Goal: Task Accomplishment & Management: Use online tool/utility

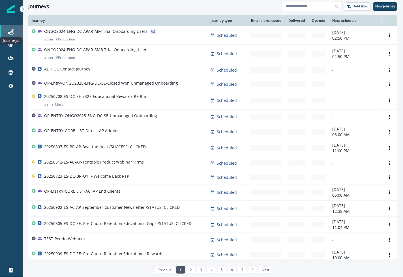
click at [13, 33] on icon at bounding box center [11, 32] width 6 height 6
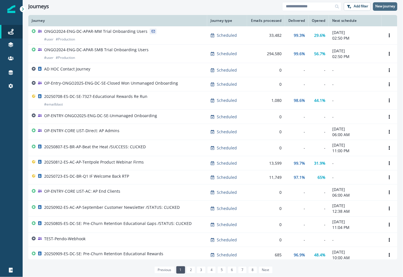
click at [384, 6] on p "New journey" at bounding box center [386, 6] width 20 height 4
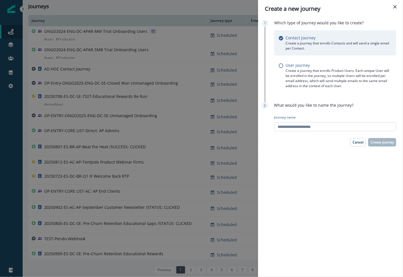
click at [296, 126] on input "Journey name" at bounding box center [335, 126] width 122 height 9
click at [398, 6] on button "Close" at bounding box center [395, 6] width 9 height 9
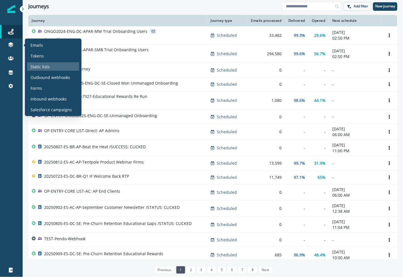
click at [46, 67] on p "Static lists" at bounding box center [40, 67] width 19 height 6
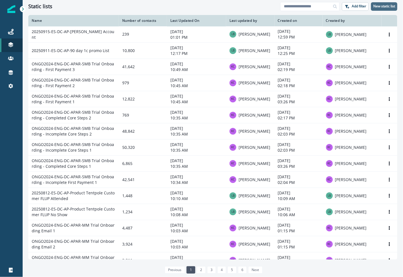
click at [384, 8] on p "New static list" at bounding box center [385, 6] width 22 height 4
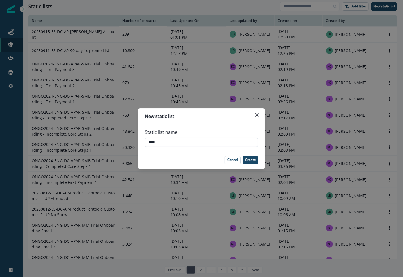
type input "****"
click at [259, 115] on icon "Close" at bounding box center [257, 115] width 3 height 3
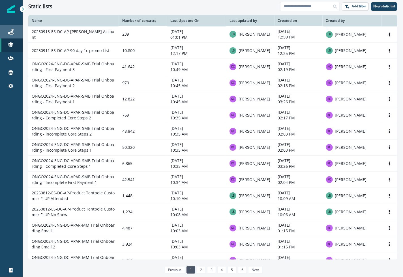
click at [11, 33] on icon at bounding box center [11, 32] width 6 height 6
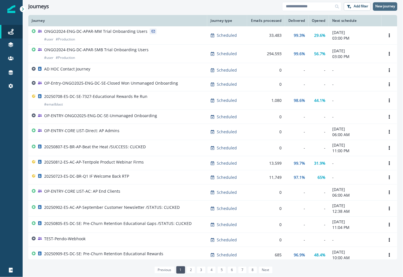
click at [386, 7] on p "New journey" at bounding box center [386, 6] width 20 height 4
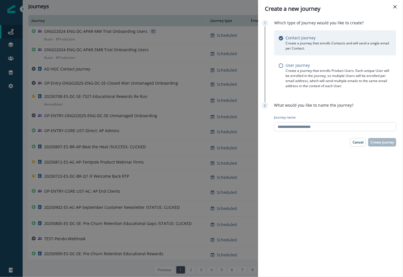
click at [311, 128] on input "Journey name" at bounding box center [335, 126] width 122 height 9
type input "******"
type input "****"
click at [383, 144] on p "Create journey" at bounding box center [383, 143] width 24 height 4
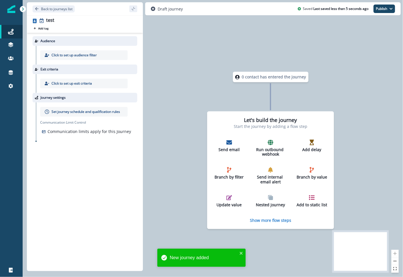
drag, startPoint x: 242, startPoint y: 82, endPoint x: 299, endPoint y: 44, distance: 68.5
click at [299, 44] on div "0 contact has entered the journey Let's build the journey Start the journey by …" at bounding box center [213, 138] width 381 height 277
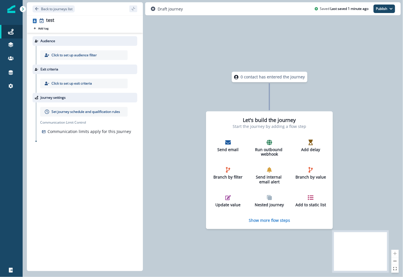
click at [225, 54] on div "0 contact has entered the journey Let's build the journey Start the journey by …" at bounding box center [213, 138] width 381 height 277
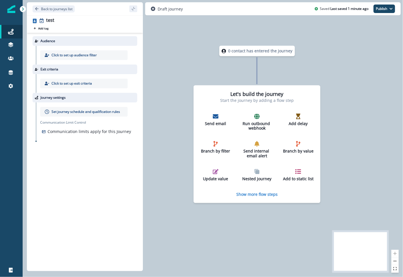
drag, startPoint x: 346, startPoint y: 95, endPoint x: 333, endPoint y: 67, distance: 31.0
click at [333, 67] on div "0 contact has entered the journey Let's build the journey Start the journey by …" at bounding box center [213, 138] width 381 height 277
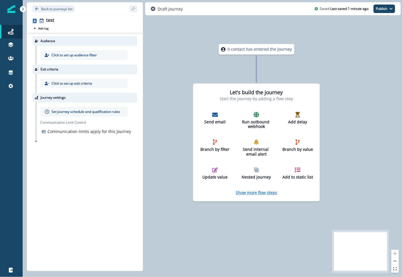
click at [251, 193] on p "Show more flow steps" at bounding box center [256, 192] width 41 height 5
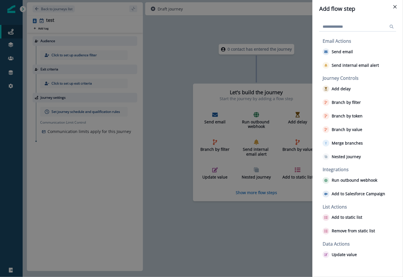
drag, startPoint x: 340, startPoint y: 54, endPoint x: 241, endPoint y: 150, distance: 137.8
click at [241, 150] on div "Add flow step Email Actions Send email Send internal email alert Journey Contro…" at bounding box center [201, 138] width 403 height 277
click at [335, 51] on p "Send email" at bounding box center [342, 52] width 21 height 5
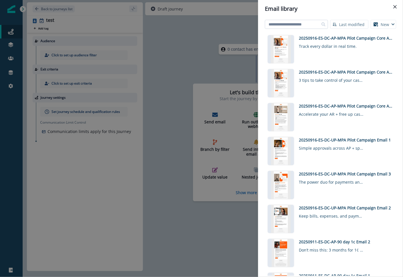
click at [301, 27] on input at bounding box center [296, 24] width 63 height 9
type input "********"
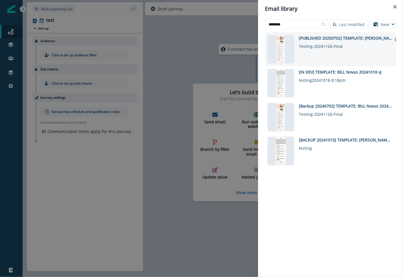
click at [322, 37] on div "[PUBLISHED 20250702] TEMPLATE: [PERSON_NAME]" at bounding box center [345, 38] width 93 height 6
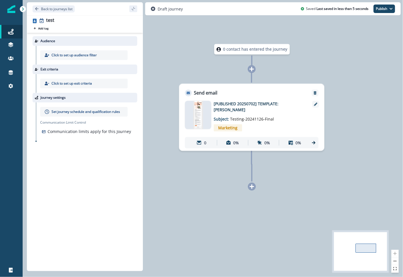
click at [237, 50] on p "0 contact has entered the journey" at bounding box center [256, 49] width 64 height 6
drag, startPoint x: 259, startPoint y: 89, endPoint x: 299, endPoint y: 89, distance: 39.4
click at [299, 89] on div "Send email" at bounding box center [252, 90] width 145 height 12
drag, startPoint x: 279, startPoint y: 90, endPoint x: 229, endPoint y: 178, distance: 100.4
click at [229, 178] on div "0 contact has entered the journey Send email Email asset changed, journey repor…" at bounding box center [213, 138] width 381 height 277
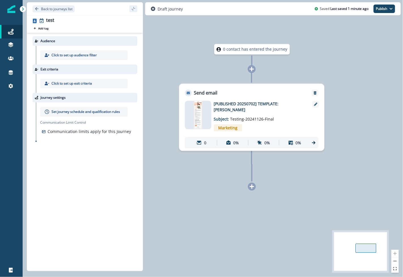
click at [254, 186] on icon at bounding box center [252, 186] width 5 height 5
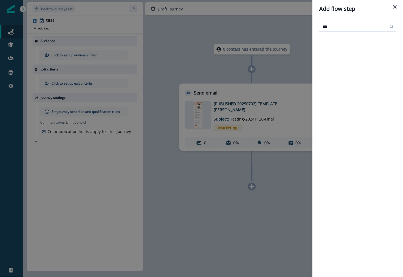
type input "****"
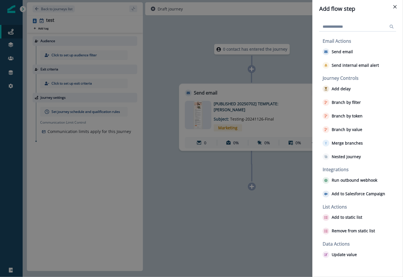
drag, startPoint x: 348, startPoint y: 90, endPoint x: 320, endPoint y: 123, distance: 42.7
click at [318, 125] on div "Email Actions Send email Send internal email alert Journey Controls Add delay B…" at bounding box center [358, 148] width 91 height 260
click at [337, 88] on p "Add delay" at bounding box center [341, 89] width 19 height 5
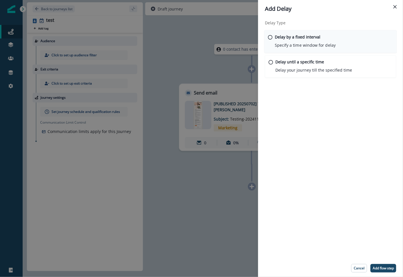
click at [298, 42] on p "Specify a time window for delay" at bounding box center [305, 45] width 61 height 6
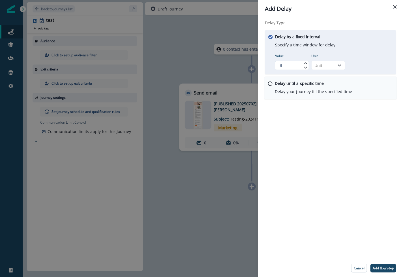
click at [297, 86] on p "Delay until a specific time" at bounding box center [299, 83] width 49 height 6
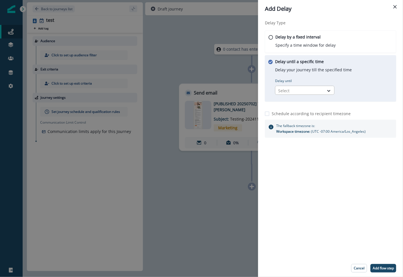
click at [319, 89] on div at bounding box center [299, 90] width 43 height 7
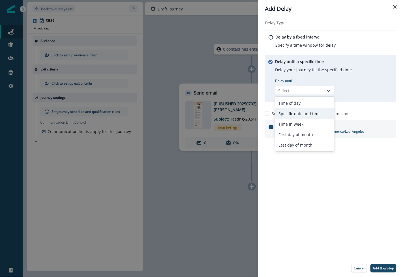
click at [322, 115] on div "Specific date and time" at bounding box center [304, 114] width 59 height 10
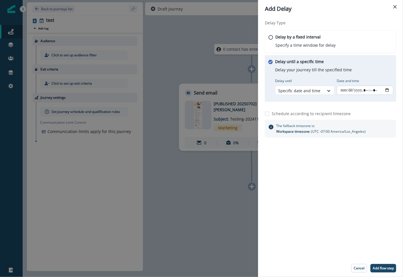
click at [362, 92] on input "Date and time" at bounding box center [365, 90] width 57 height 9
click at [386, 90] on input "Date and time" at bounding box center [365, 90] width 57 height 9
click at [360, 215] on div "Delay Type Delay by a fixed interval Specify a time window for delay Delay unti…" at bounding box center [330, 139] width 145 height 242
click at [378, 269] on p "Add flow step" at bounding box center [383, 269] width 21 height 4
type input "**********"
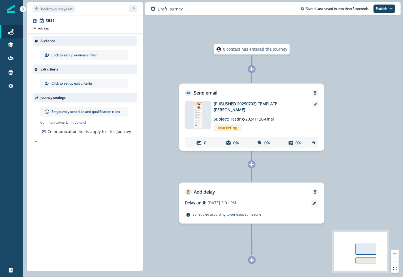
click at [252, 261] on icon at bounding box center [252, 260] width 5 height 5
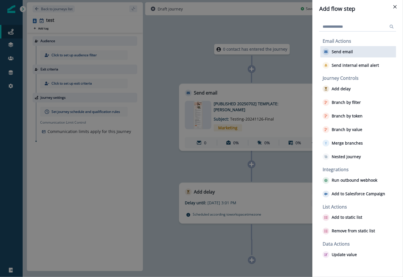
click at [356, 54] on div "Send email" at bounding box center [359, 51] width 76 height 11
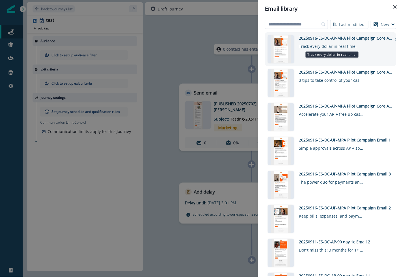
click at [329, 49] on div "Track every dollar in real time." at bounding box center [331, 45] width 65 height 8
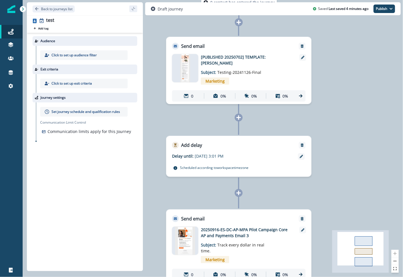
drag, startPoint x: 328, startPoint y: 90, endPoint x: 329, endPoint y: 104, distance: 14.5
click at [329, 104] on div "0 contact has entered the journey Send email Email asset changed, journey repor…" at bounding box center [213, 138] width 381 height 277
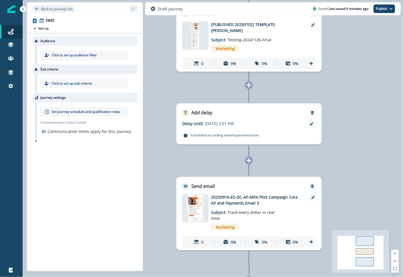
drag, startPoint x: 355, startPoint y: 170, endPoint x: 355, endPoint y: 118, distance: 51.6
click at [355, 118] on div "0 contact has entered the journey Send email Email asset changed, journey repor…" at bounding box center [213, 138] width 381 height 277
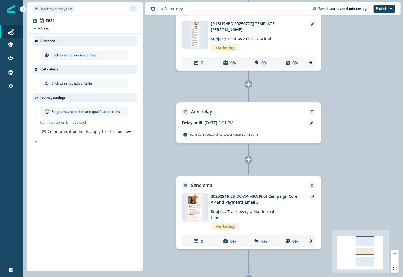
drag, startPoint x: 348, startPoint y: 190, endPoint x: 348, endPoint y: 155, distance: 34.3
click at [348, 155] on div "0 contact has entered the journey Send email Email asset changed, journey repor…" at bounding box center [213, 138] width 381 height 277
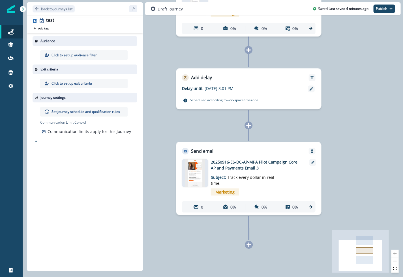
drag, startPoint x: 366, startPoint y: 123, endPoint x: 366, endPoint y: 191, distance: 68.0
click at [366, 191] on div "0 contact has entered the journey Send email Email asset changed, journey repor…" at bounding box center [213, 138] width 381 height 277
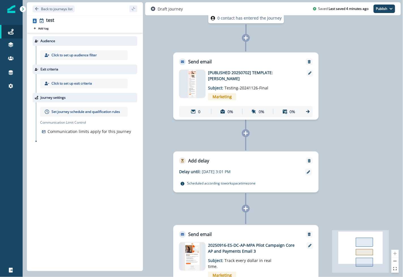
drag, startPoint x: 366, startPoint y: 56, endPoint x: 355, endPoint y: 102, distance: 47.4
click at [355, 102] on div "0 contact has entered the journey Send email Email asset changed, journey repor…" at bounding box center [213, 138] width 381 height 277
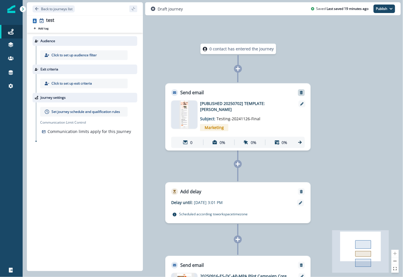
click at [303, 94] on icon "Remove" at bounding box center [302, 93] width 4 height 4
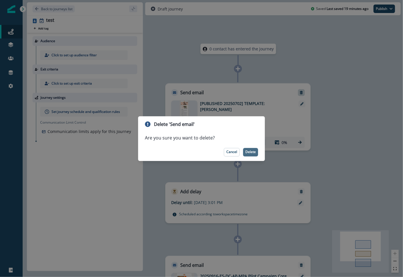
click at [251, 153] on p "Delete" at bounding box center [251, 152] width 10 height 4
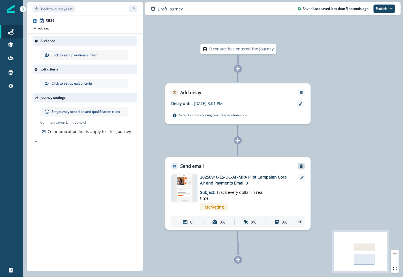
click at [301, 165] on icon "Remove" at bounding box center [301, 166] width 3 height 3
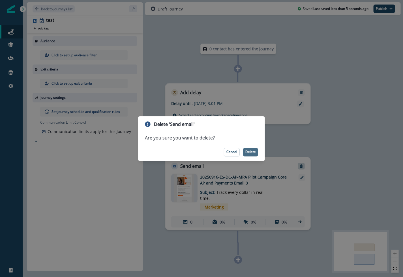
click at [255, 155] on button "Delete" at bounding box center [250, 152] width 15 height 8
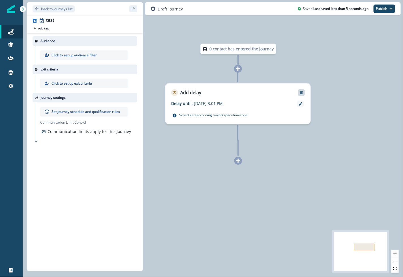
click at [301, 93] on icon "Remove" at bounding box center [301, 92] width 3 height 3
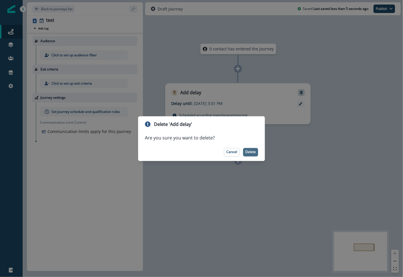
click at [251, 150] on p "Delete" at bounding box center [251, 152] width 10 height 4
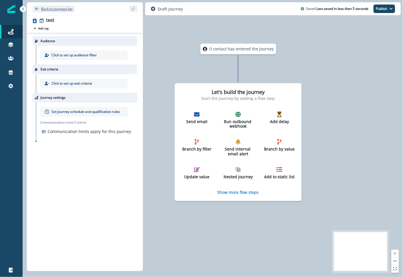
click at [38, 9] on icon "Go back" at bounding box center [37, 9] width 4 height 4
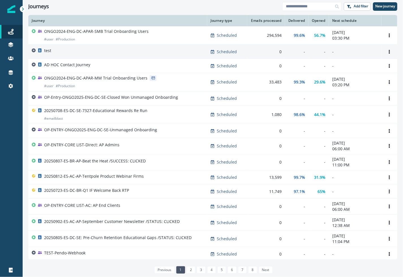
click at [336, 51] on p "-" at bounding box center [356, 52] width 46 height 6
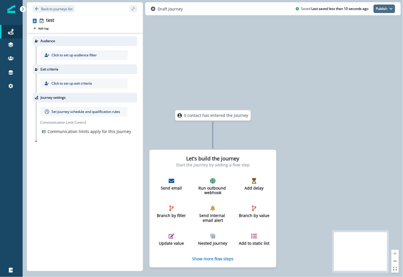
click at [392, 7] on icon "button" at bounding box center [391, 8] width 3 height 3
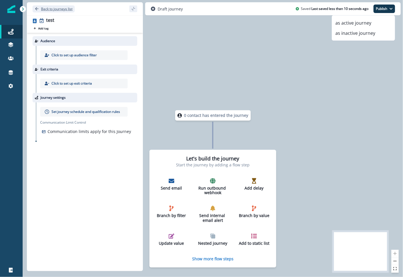
click at [35, 9] on icon "Go back" at bounding box center [36, 8] width 3 height 3
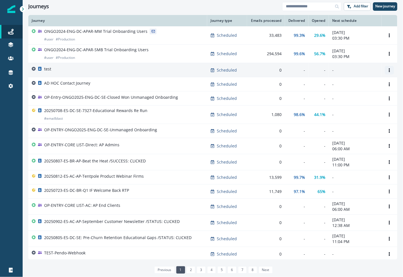
click at [390, 71] on icon "Options" at bounding box center [390, 70] width 4 height 4
click at [348, 103] on button "Remove" at bounding box center [362, 101] width 63 height 9
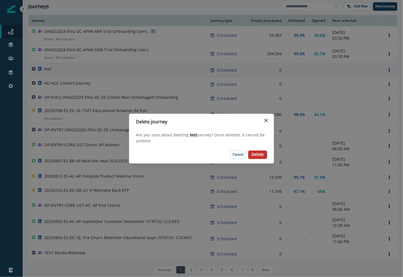
click at [261, 155] on p "Delete" at bounding box center [258, 154] width 12 height 5
